Goal: Task Accomplishment & Management: Use online tool/utility

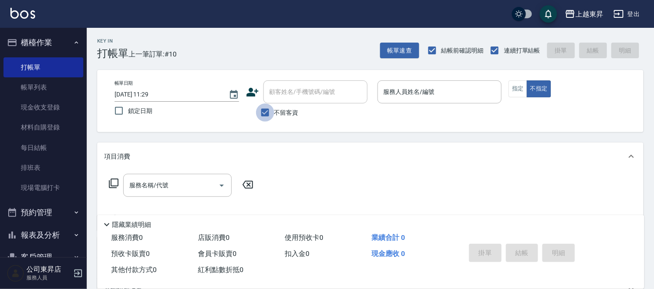
click at [266, 115] on input "不留客資" at bounding box center [265, 112] width 18 height 18
checkbox input "false"
click at [279, 86] on div "顧客姓名/手機號碼/編號 顧客姓名/手機號碼/編號" at bounding box center [315, 91] width 104 height 23
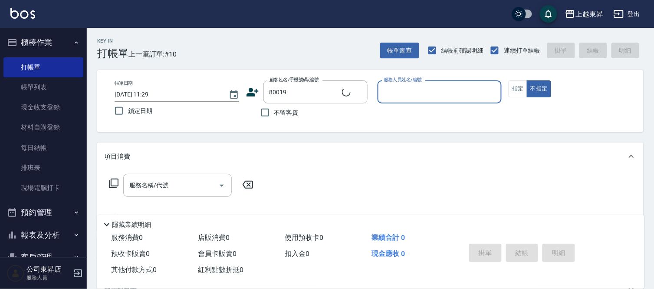
type input "[PERSON_NAME]/0932018691/80019"
type input "[PERSON_NAME]-08"
click at [521, 90] on button "指定" at bounding box center [518, 88] width 19 height 17
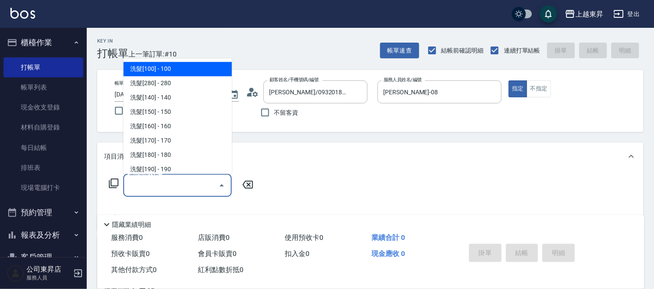
click at [144, 186] on div "服務名稱/代號 服務名稱/代號" at bounding box center [177, 185] width 108 height 23
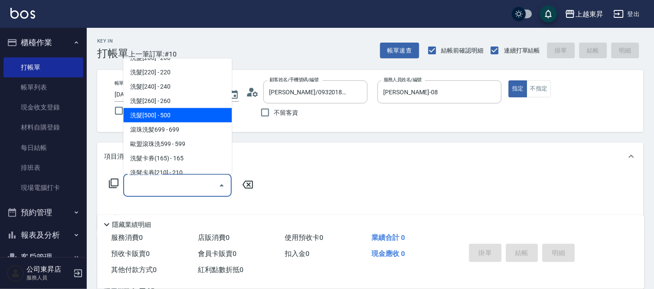
scroll to position [193, 0]
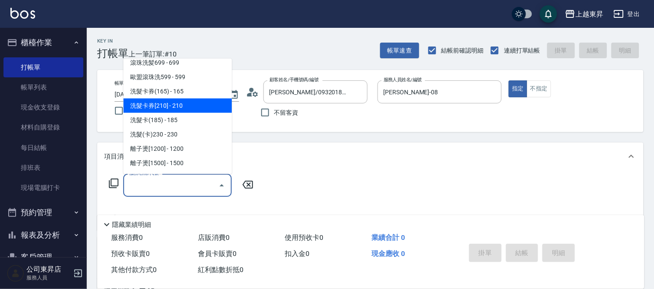
click at [185, 106] on span "洗髮卡券[210] - 210" at bounding box center [177, 106] width 108 height 14
type input "洗髮卡券[210](222)"
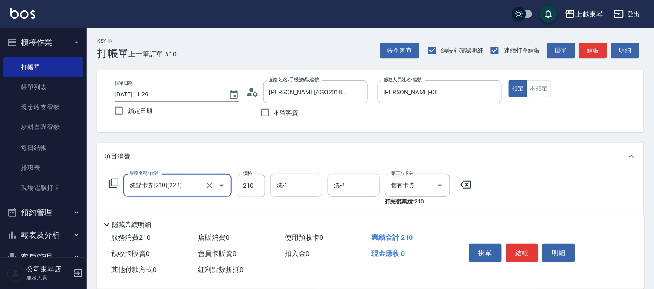
click at [296, 185] on input "洗-1" at bounding box center [296, 185] width 44 height 15
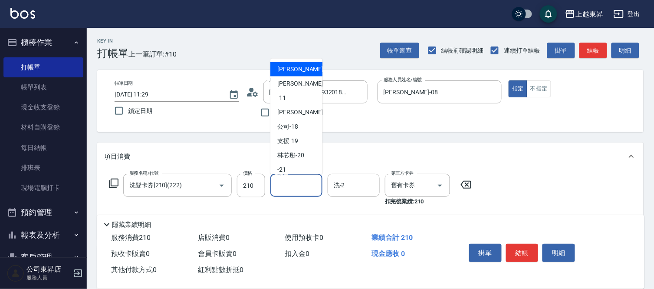
scroll to position [135, 0]
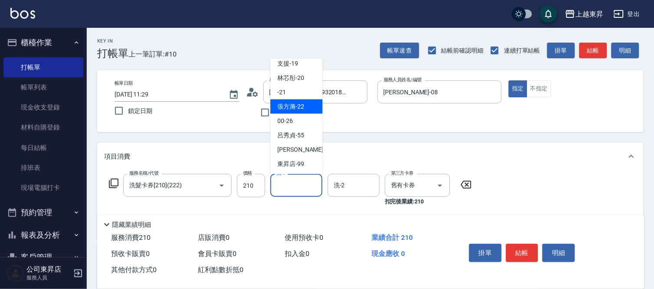
click at [293, 101] on div "[PERSON_NAME]-22" at bounding box center [296, 106] width 52 height 14
type input "[PERSON_NAME]-22"
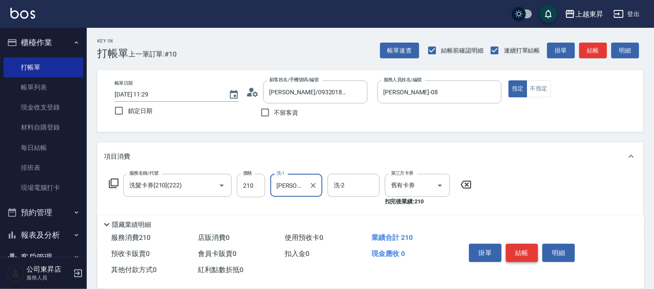
click at [522, 249] on button "結帳" at bounding box center [522, 252] width 33 height 18
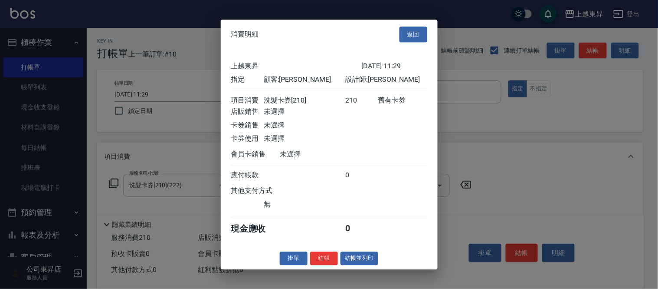
click at [362, 265] on button "結帳並列印" at bounding box center [360, 257] width 38 height 13
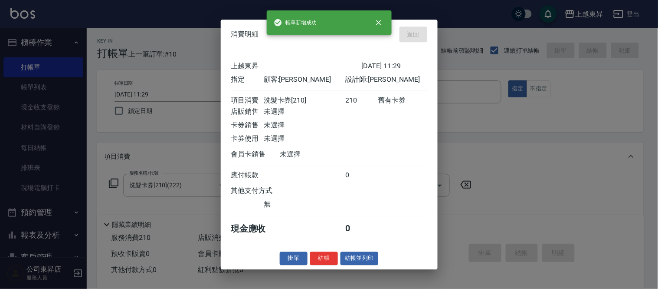
type input "[DATE] 12:38"
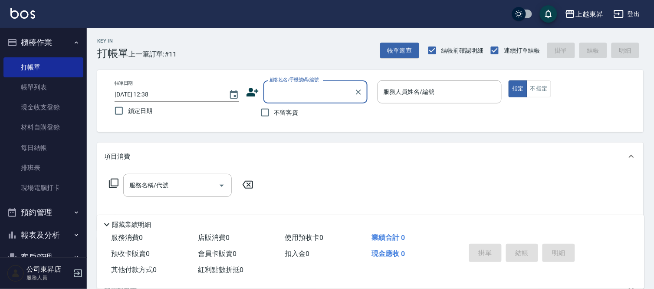
click at [282, 95] on input "顧客姓名/手機號碼/編號" at bounding box center [308, 91] width 83 height 15
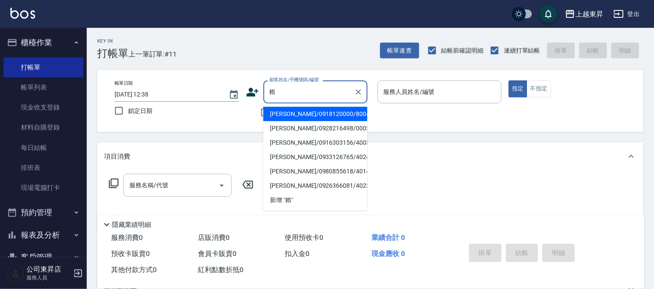
click at [290, 113] on li "[PERSON_NAME]/0918120000/80043" at bounding box center [315, 114] width 104 height 14
type input "[PERSON_NAME]/0918120000/80043"
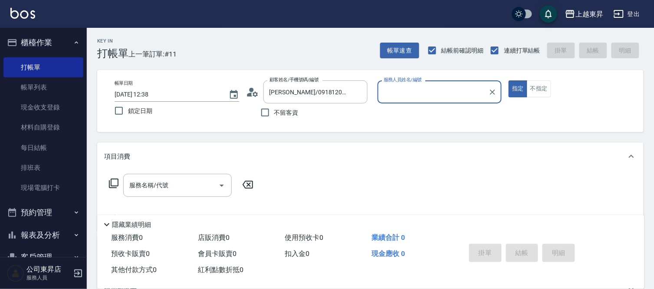
type input "[PERSON_NAME]-08"
click at [175, 188] on input "服務名稱/代號" at bounding box center [171, 185] width 88 height 15
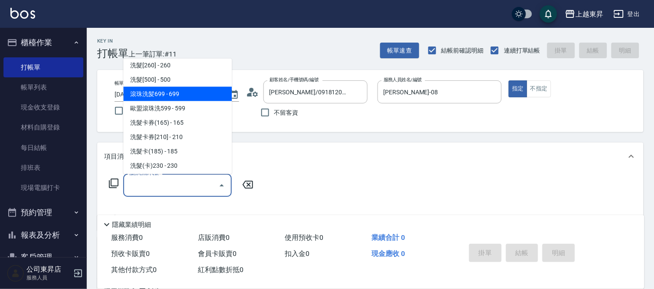
scroll to position [145, 0]
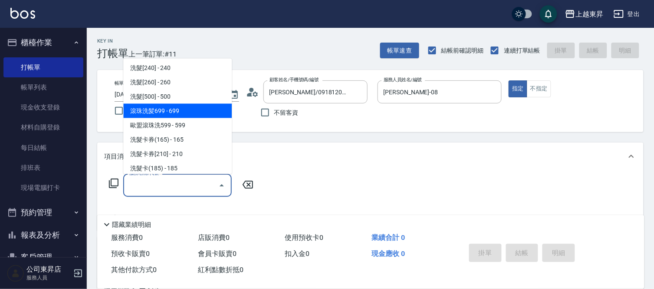
click at [187, 112] on span "滾珠洗髪699 - 699" at bounding box center [177, 111] width 108 height 14
type input "滾珠洗髪699(214)"
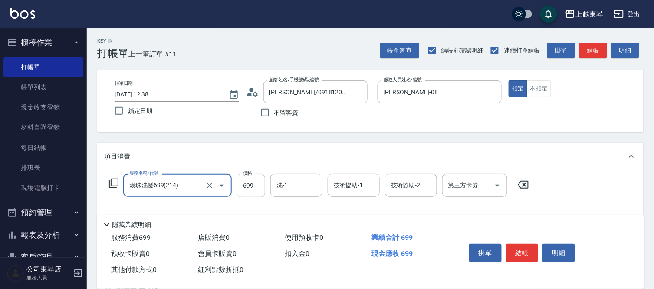
click at [248, 187] on input "699" at bounding box center [251, 185] width 28 height 23
type input "700"
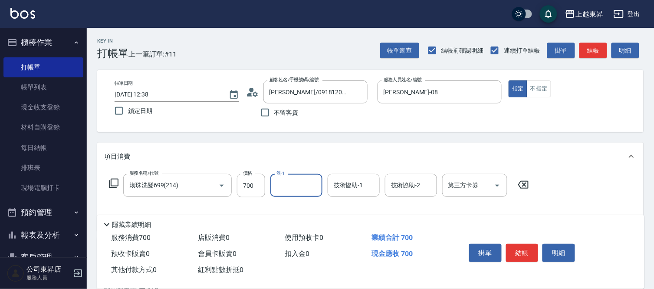
click at [299, 189] on input "洗-1" at bounding box center [296, 185] width 44 height 15
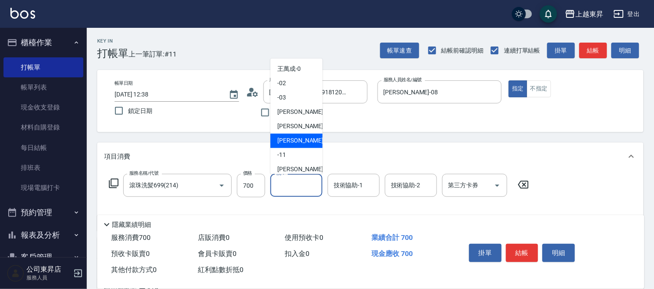
click at [306, 141] on div "[PERSON_NAME]-08" at bounding box center [296, 141] width 52 height 14
type input "[PERSON_NAME]-08"
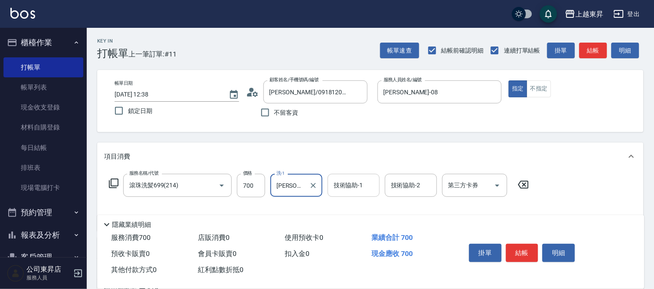
drag, startPoint x: 361, startPoint y: 187, endPoint x: 362, endPoint y: 183, distance: 4.7
click at [360, 187] on input "技術協助-1" at bounding box center [354, 185] width 44 height 15
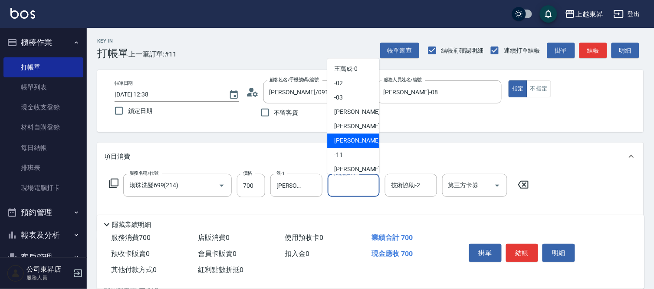
click at [354, 138] on span "[PERSON_NAME]-08" at bounding box center [361, 140] width 55 height 9
type input "[PERSON_NAME]-08"
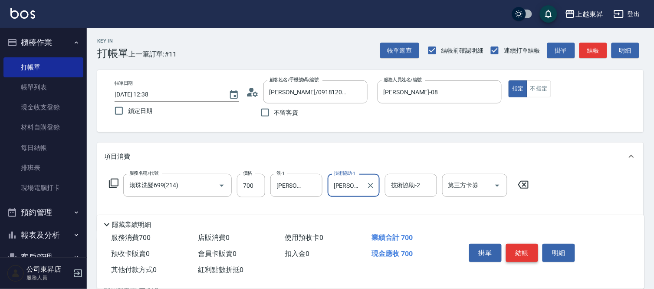
click at [517, 246] on button "結帳" at bounding box center [522, 252] width 33 height 18
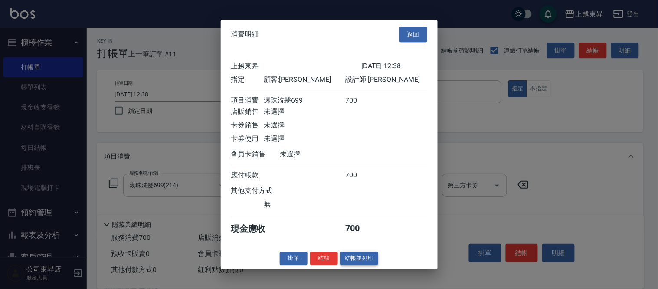
click at [365, 263] on button "結帳並列印" at bounding box center [360, 257] width 38 height 13
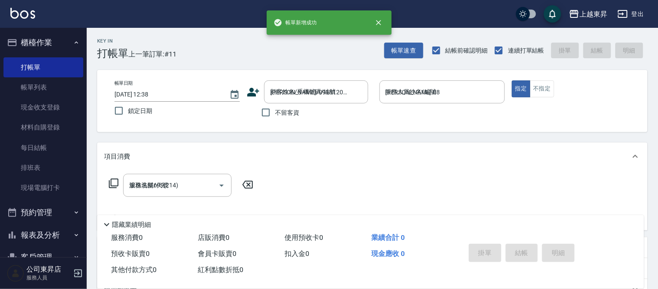
type input "[DATE] 12:39"
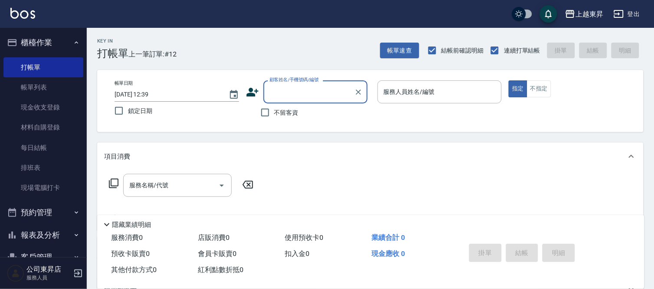
drag, startPoint x: 275, startPoint y: 88, endPoint x: 276, endPoint y: 83, distance: 4.5
click at [275, 87] on input "顧客姓名/手機號碼/編號" at bounding box center [308, 91] width 83 height 15
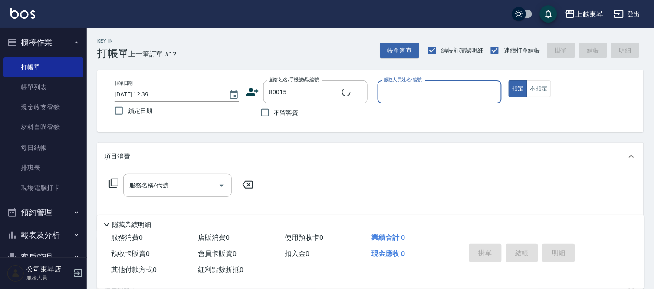
type input "[PERSON_NAME]/0978850690/80015"
type input "[PERSON_NAME]-08"
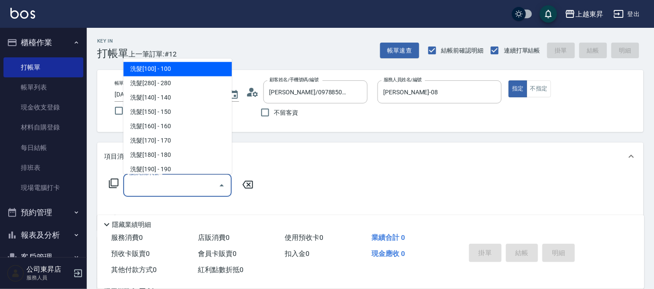
click at [174, 187] on input "服務名稱/代號" at bounding box center [171, 185] width 88 height 15
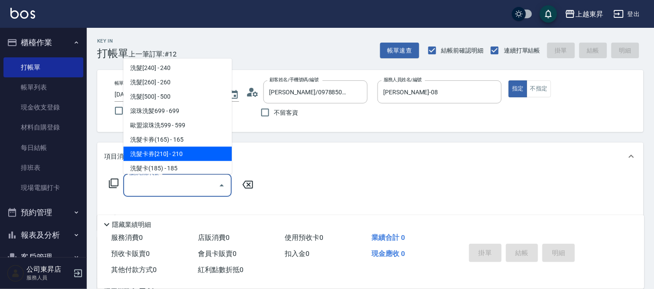
click at [183, 151] on span "洗髮卡券[210] - 210" at bounding box center [177, 154] width 108 height 14
type input "洗髮卡券[210](222)"
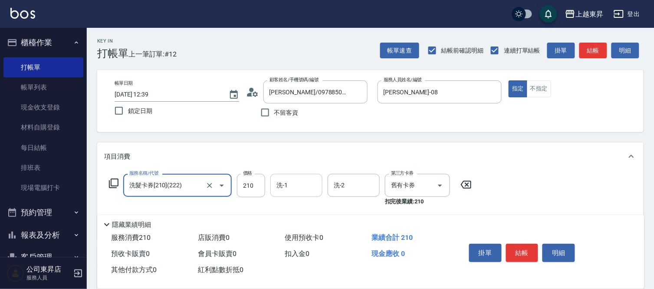
click at [297, 188] on input "洗-1" at bounding box center [296, 185] width 44 height 15
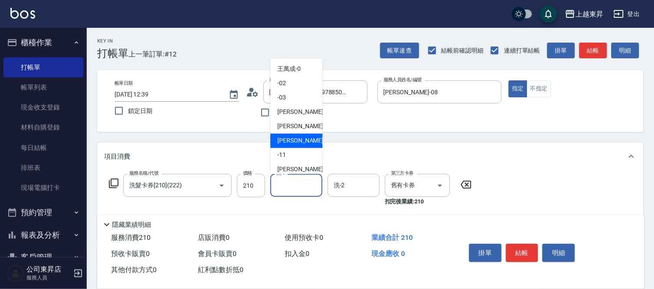
click at [296, 143] on span "[PERSON_NAME]-08" at bounding box center [304, 140] width 55 height 9
type input "[PERSON_NAME]-08"
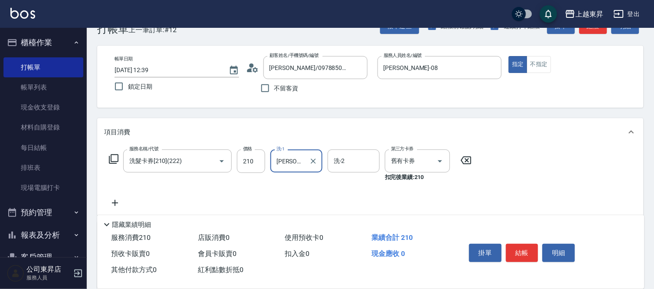
scroll to position [48, 0]
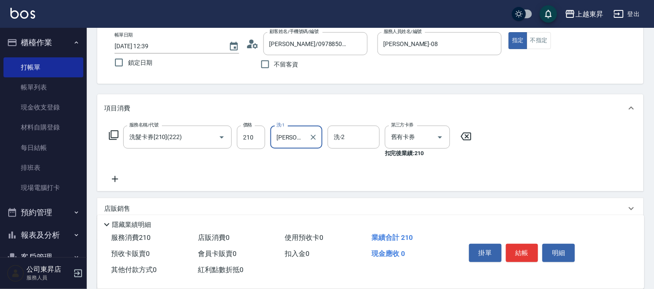
click at [113, 176] on icon at bounding box center [115, 179] width 22 height 10
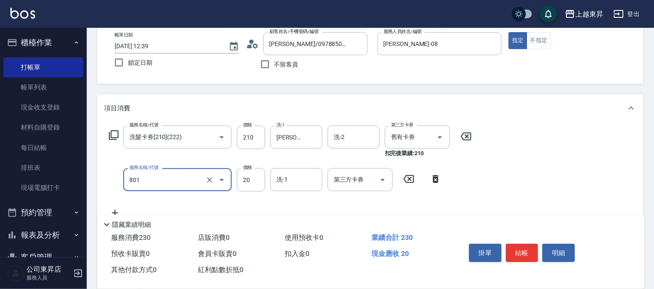
type input "潤絲(801)"
type input "30"
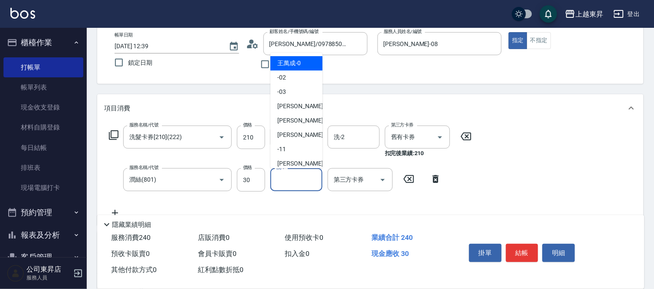
click at [291, 181] on input "洗-1" at bounding box center [296, 179] width 44 height 15
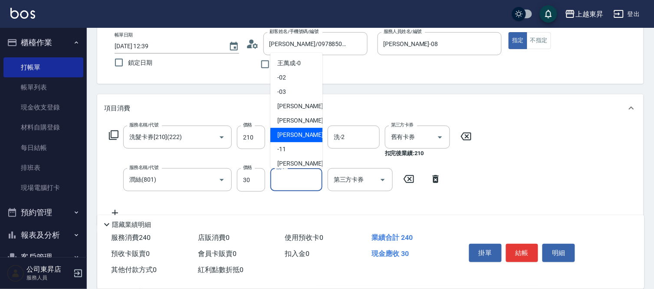
click at [292, 135] on span "[PERSON_NAME]-08" at bounding box center [304, 134] width 55 height 9
type input "[PERSON_NAME]-08"
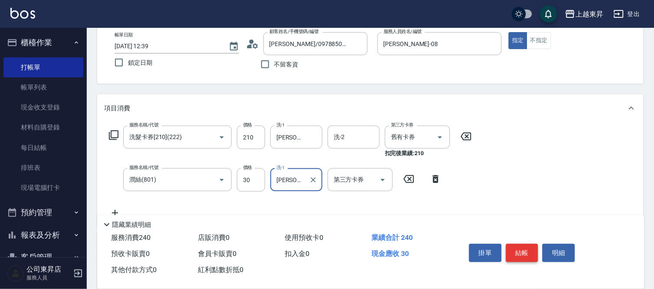
click at [519, 250] on button "結帳" at bounding box center [522, 252] width 33 height 18
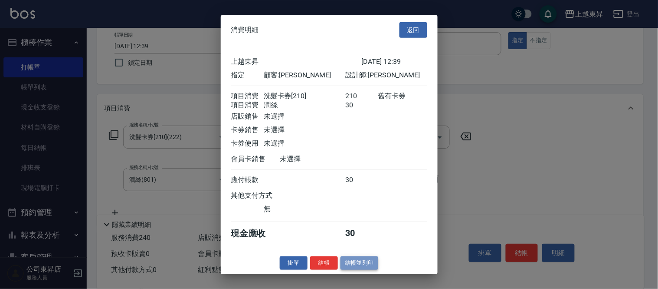
click at [357, 267] on button "結帳並列印" at bounding box center [360, 262] width 38 height 13
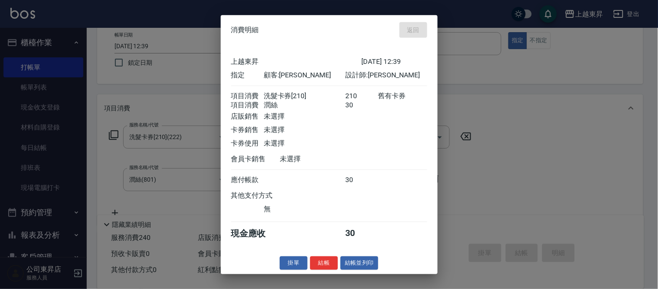
type input "[DATE] 13:08"
